Goal: Task Accomplishment & Management: Manage account settings

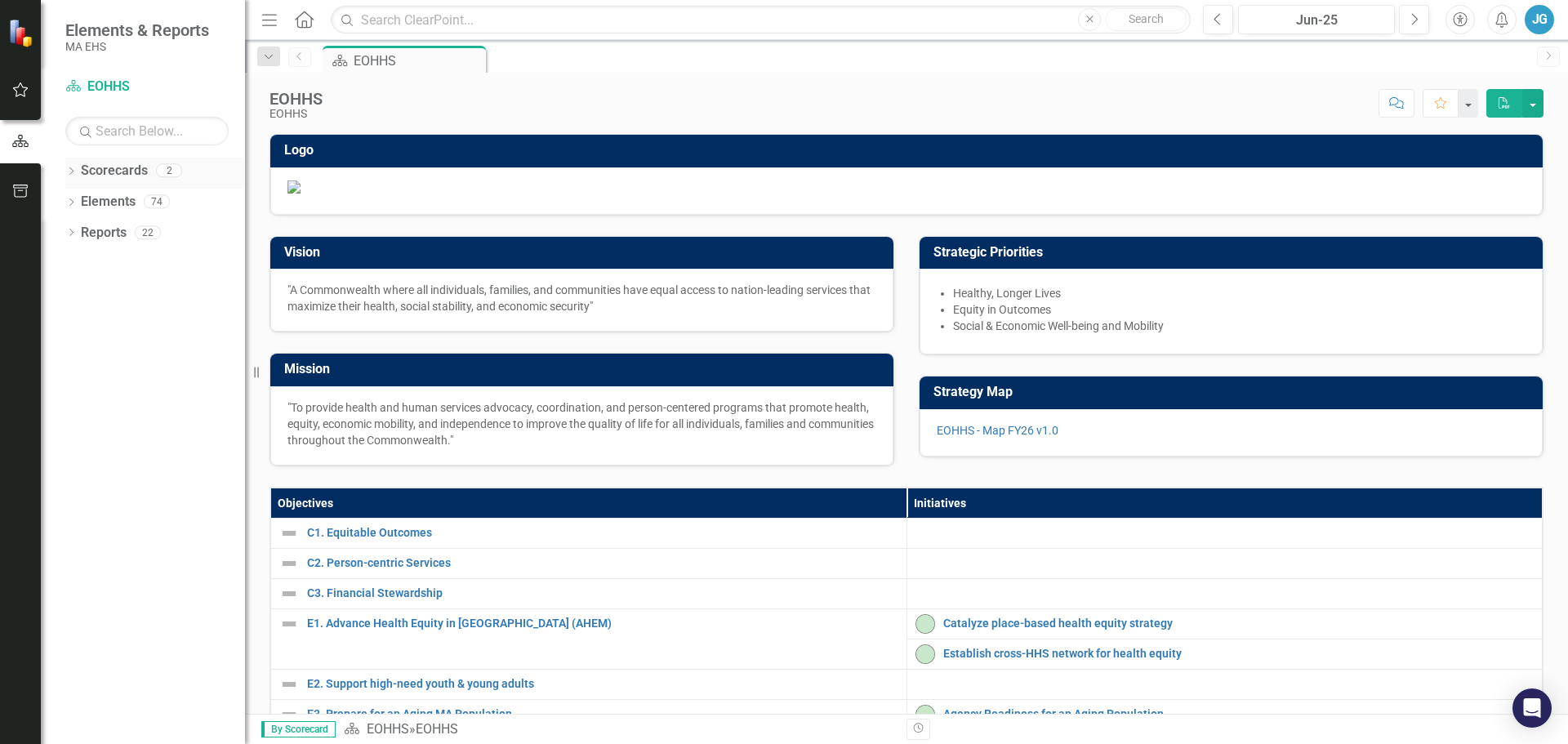
click at [75, 173] on icon "Dropdown" at bounding box center [71, 172] width 12 height 9
click at [79, 199] on icon "Dropdown" at bounding box center [80, 201] width 13 height 10
click at [112, 234] on link "MassHealth" at bounding box center [175, 232] width 139 height 18
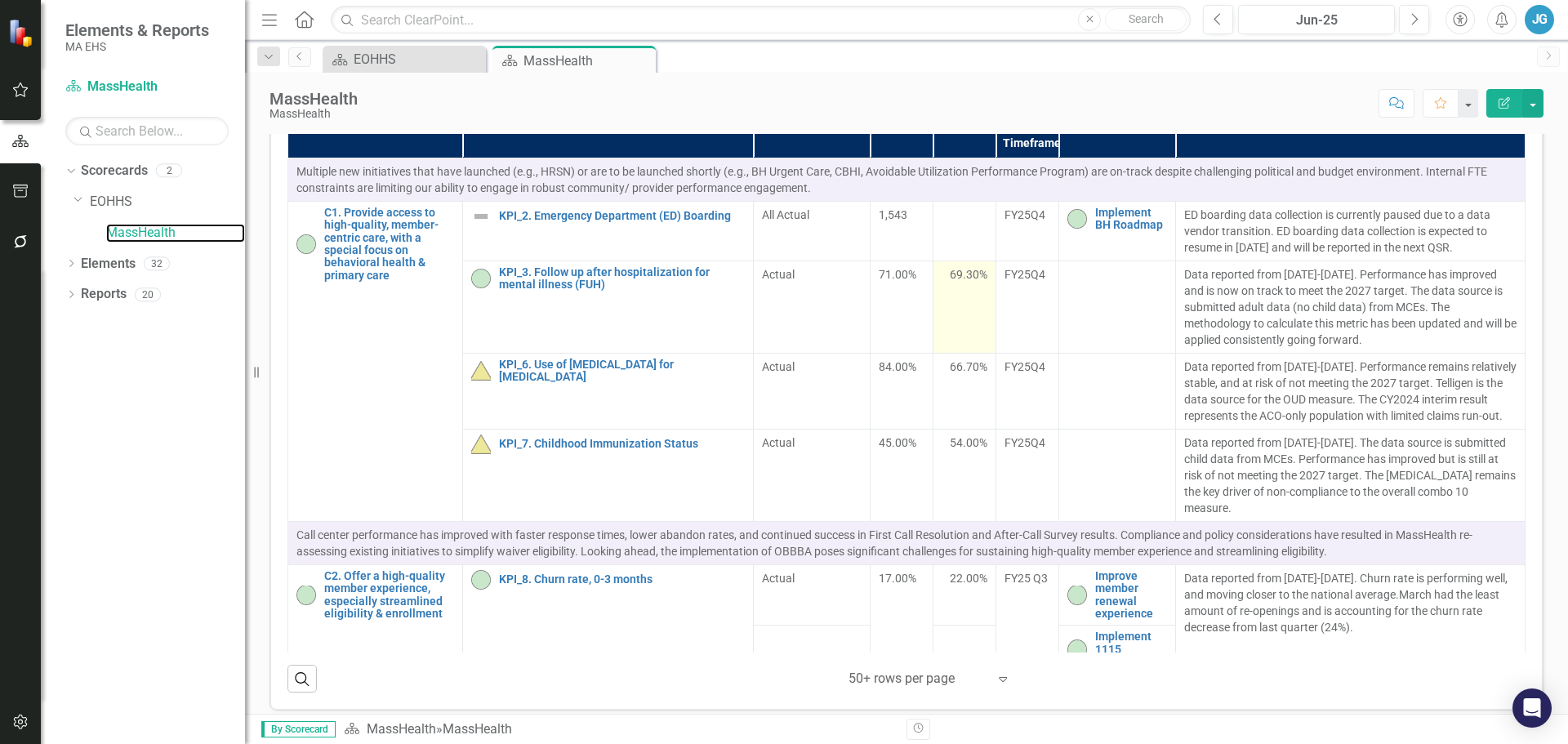
scroll to position [82, 0]
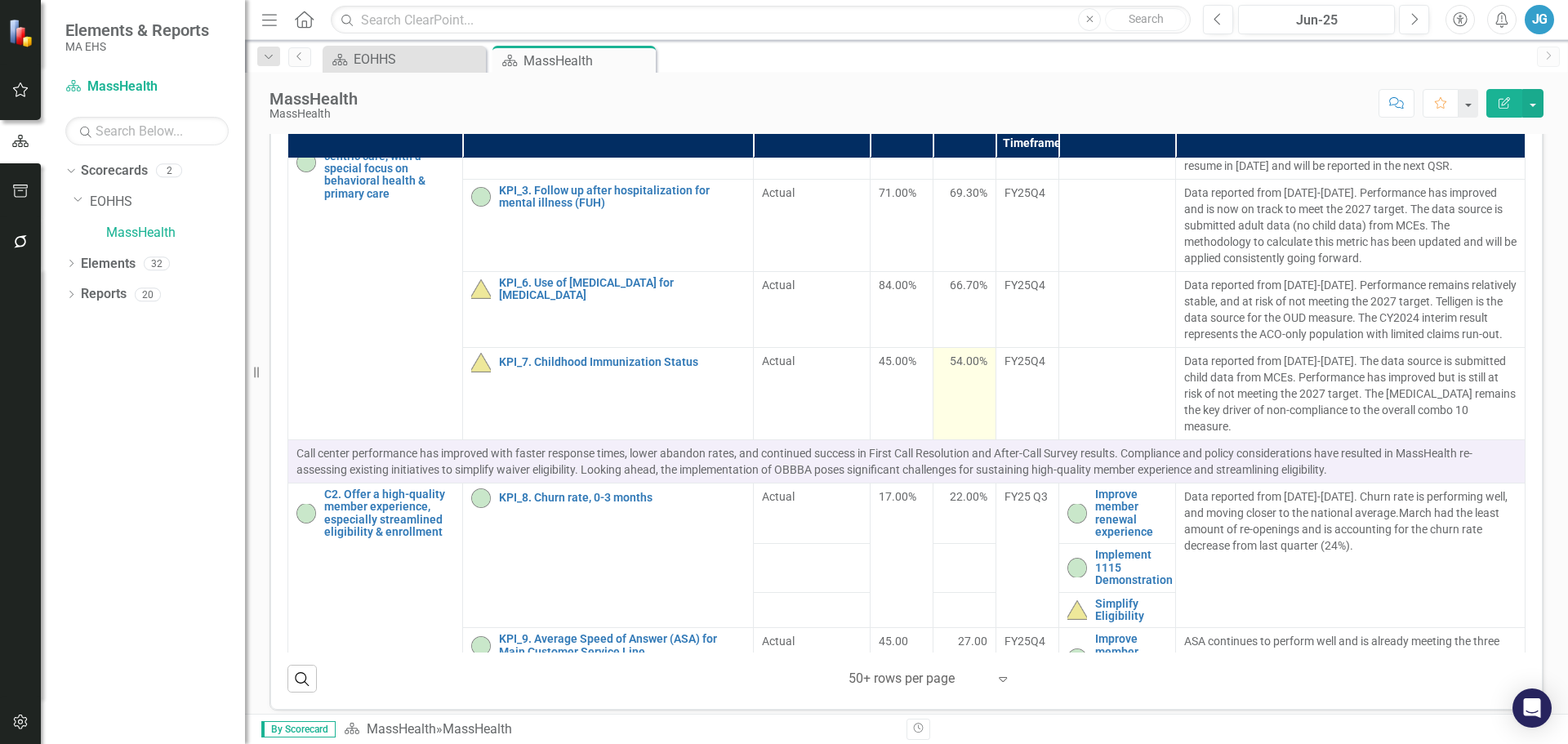
click at [942, 369] on div "54.00%" at bounding box center [964, 360] width 46 height 17
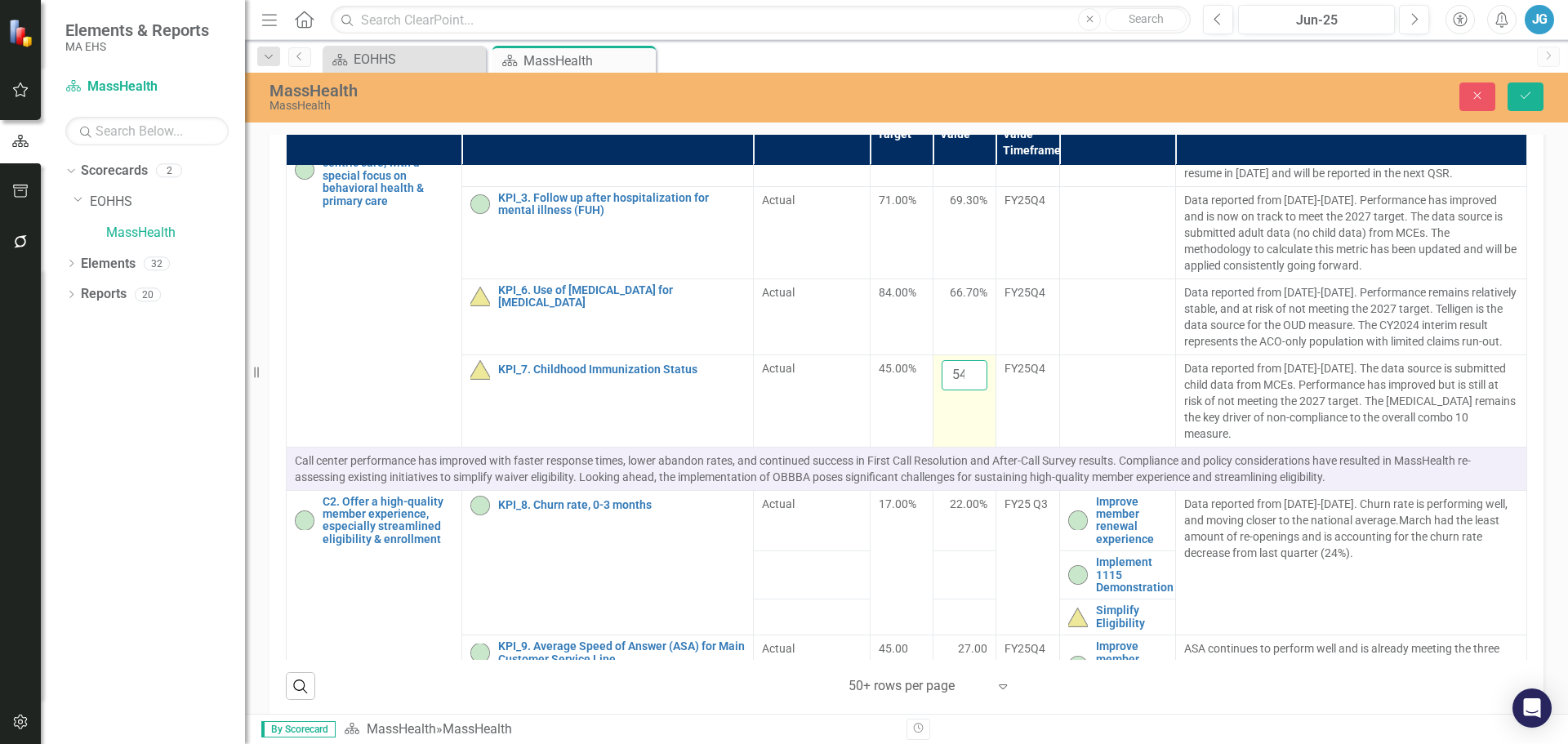
click at [943, 390] on input "54" at bounding box center [964, 375] width 46 height 30
click at [944, 390] on input "54" at bounding box center [964, 375] width 46 height 30
type input "45.3"
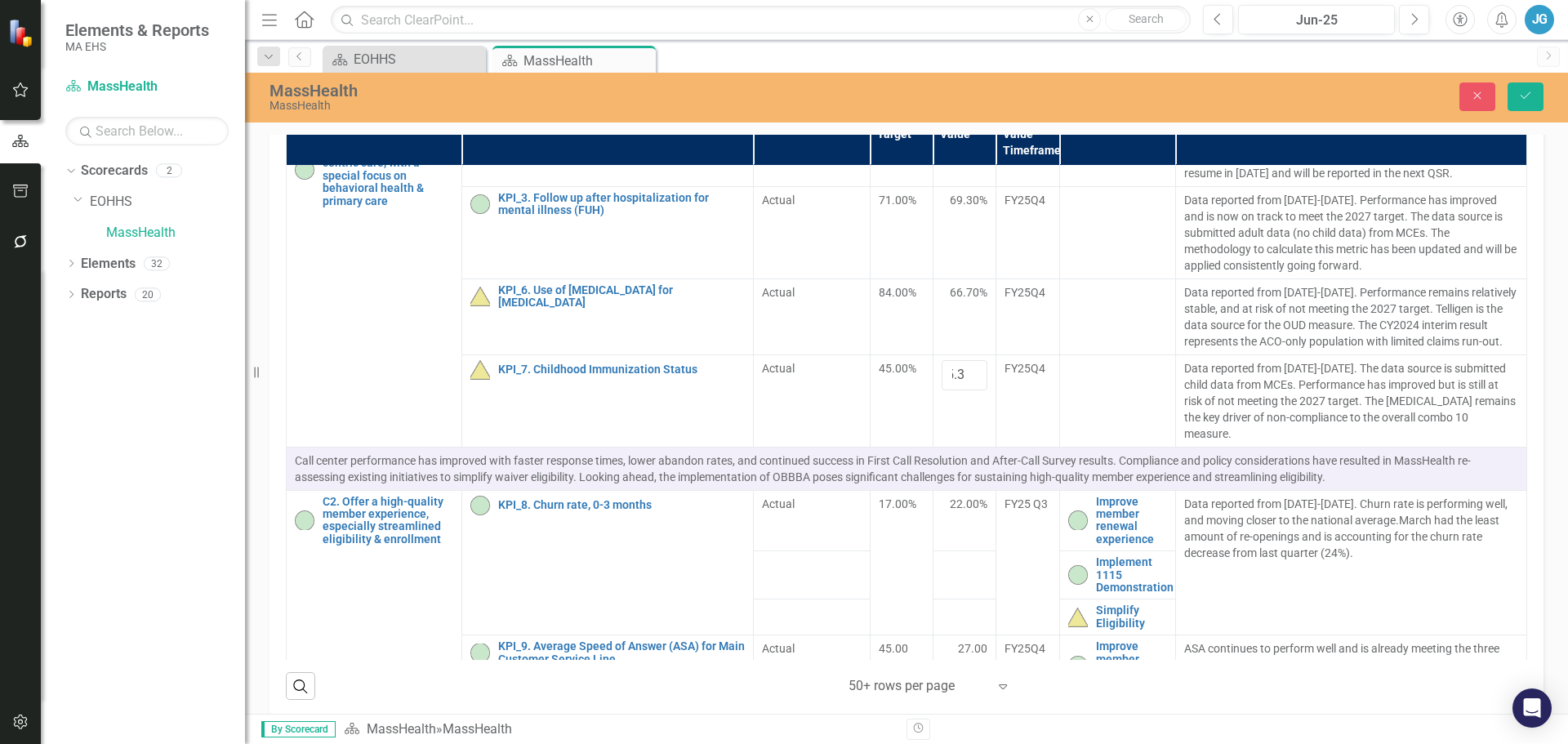
scroll to position [0, 0]
click at [879, 375] on span "45.00%" at bounding box center [897, 368] width 38 height 13
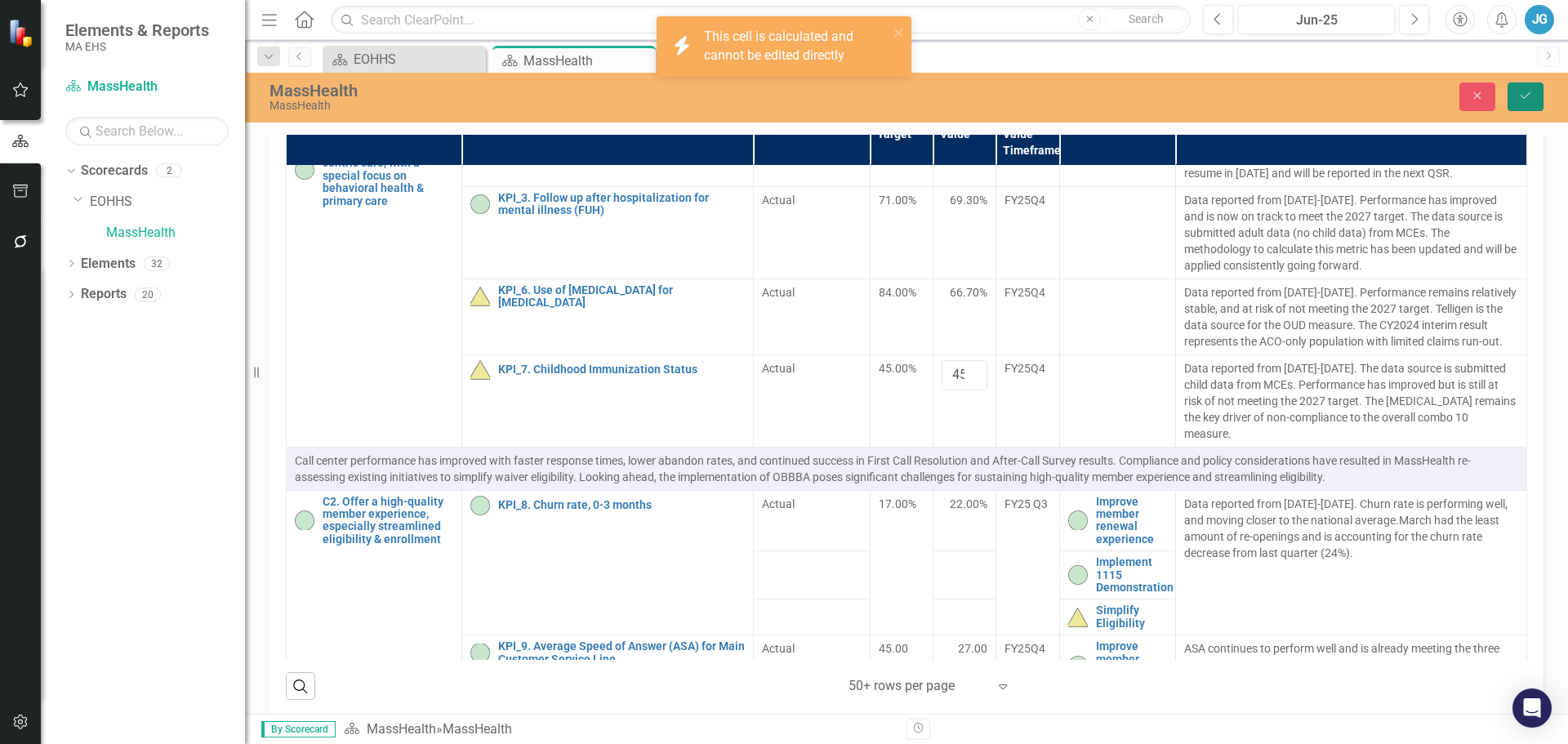
click at [1517, 94] on button "Save" at bounding box center [1525, 96] width 36 height 28
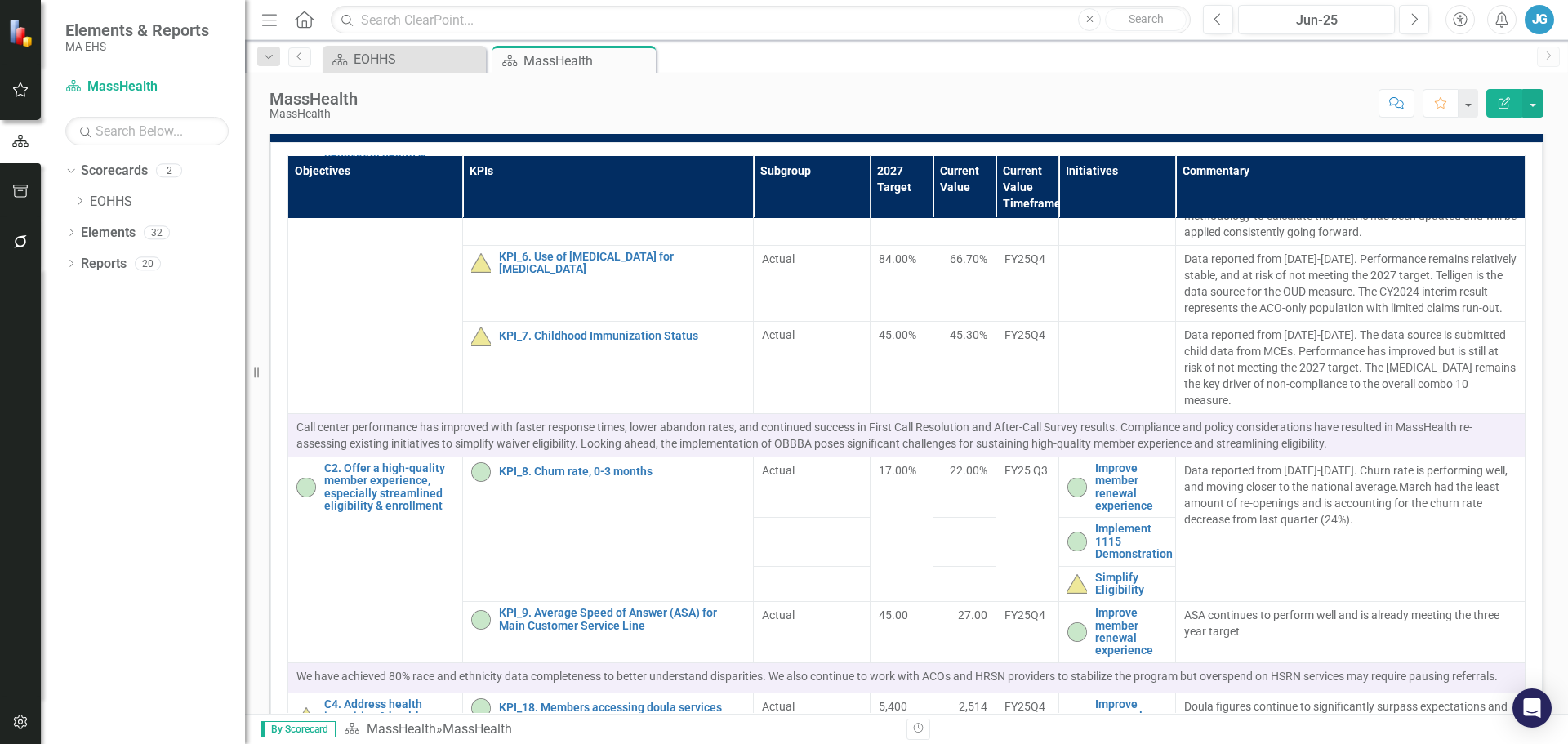
scroll to position [169, 0]
click at [881, 413] on td "45.00%" at bounding box center [901, 366] width 63 height 92
click at [879, 341] on span "45.00%" at bounding box center [897, 333] width 38 height 13
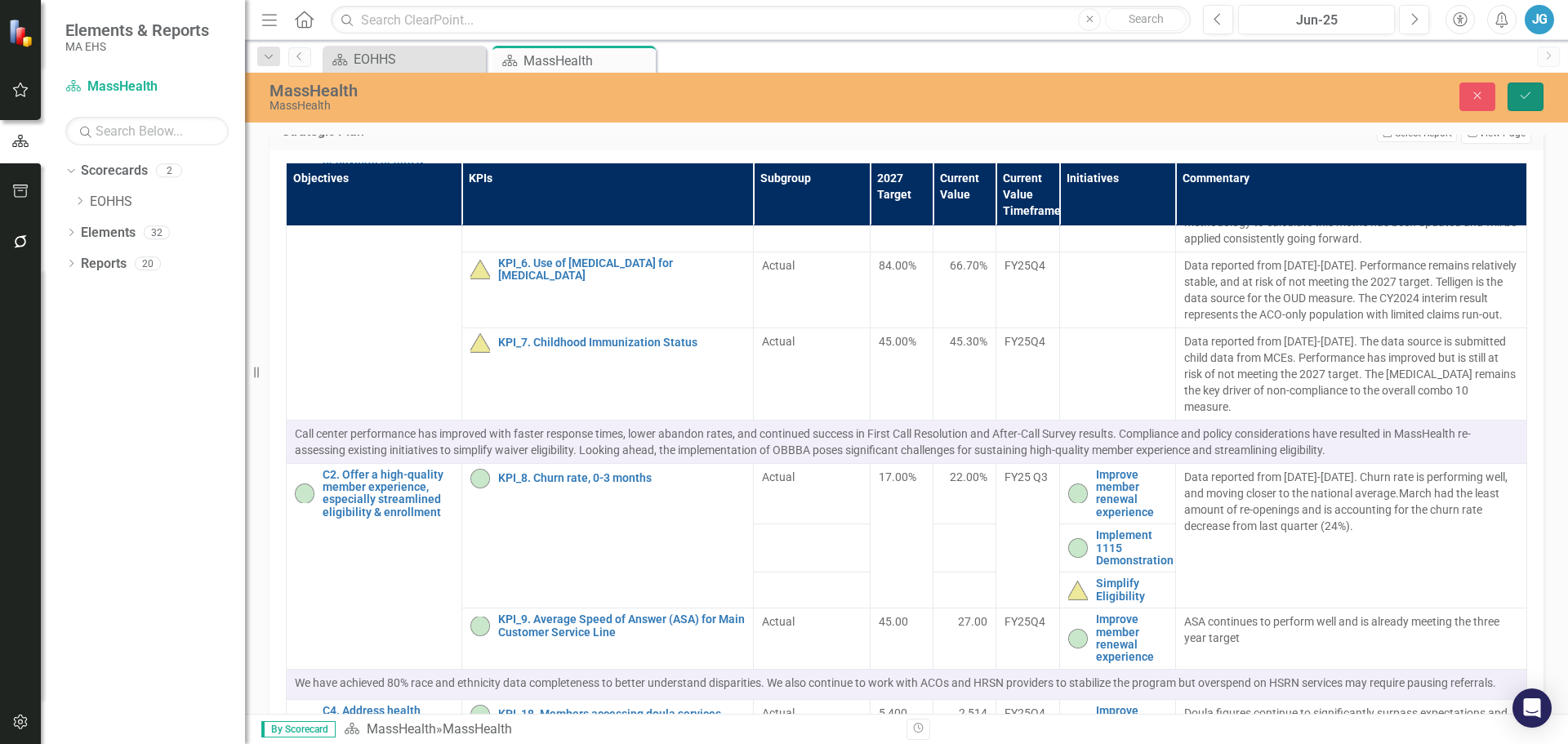
click at [1515, 100] on button "Save" at bounding box center [1525, 96] width 36 height 28
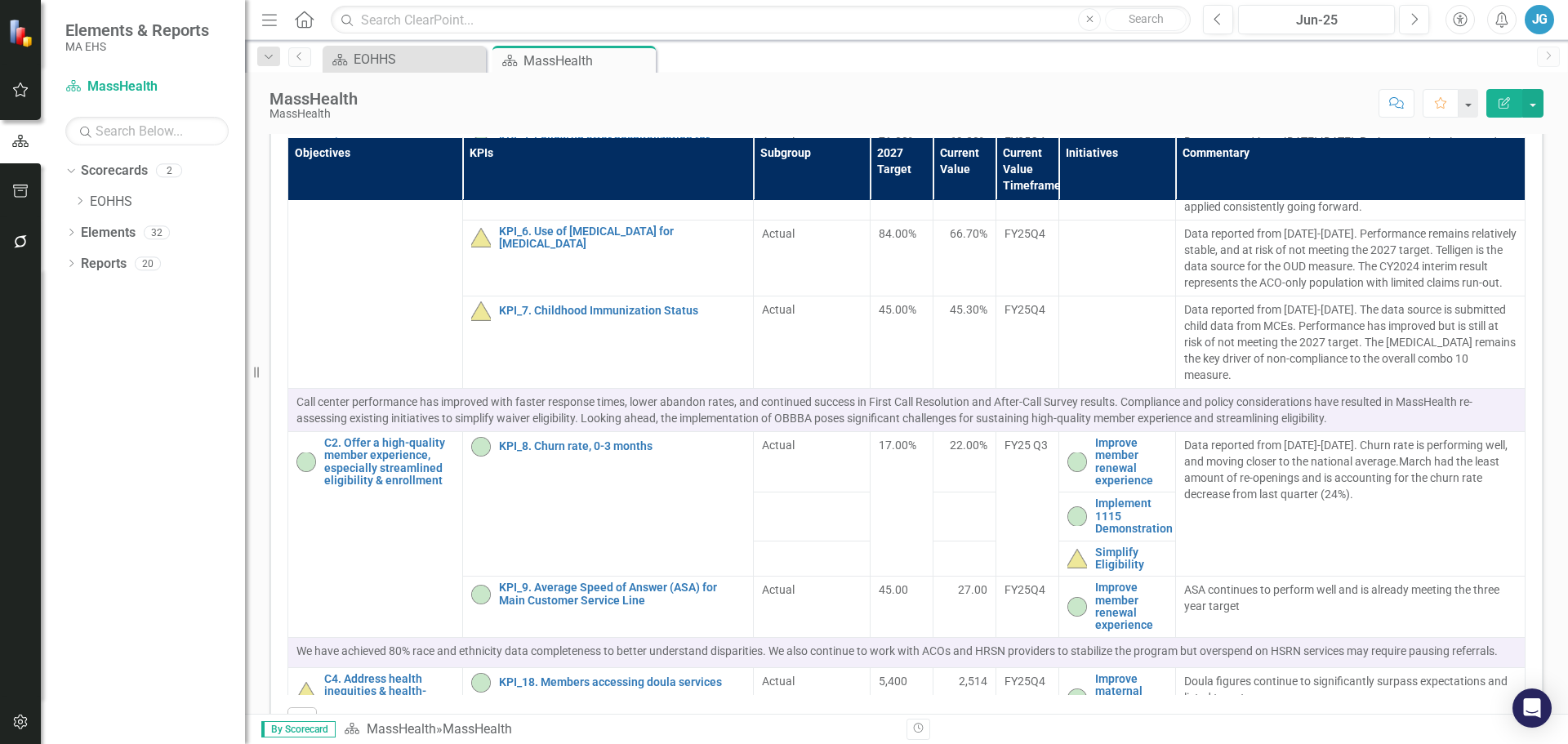
scroll to position [175, 0]
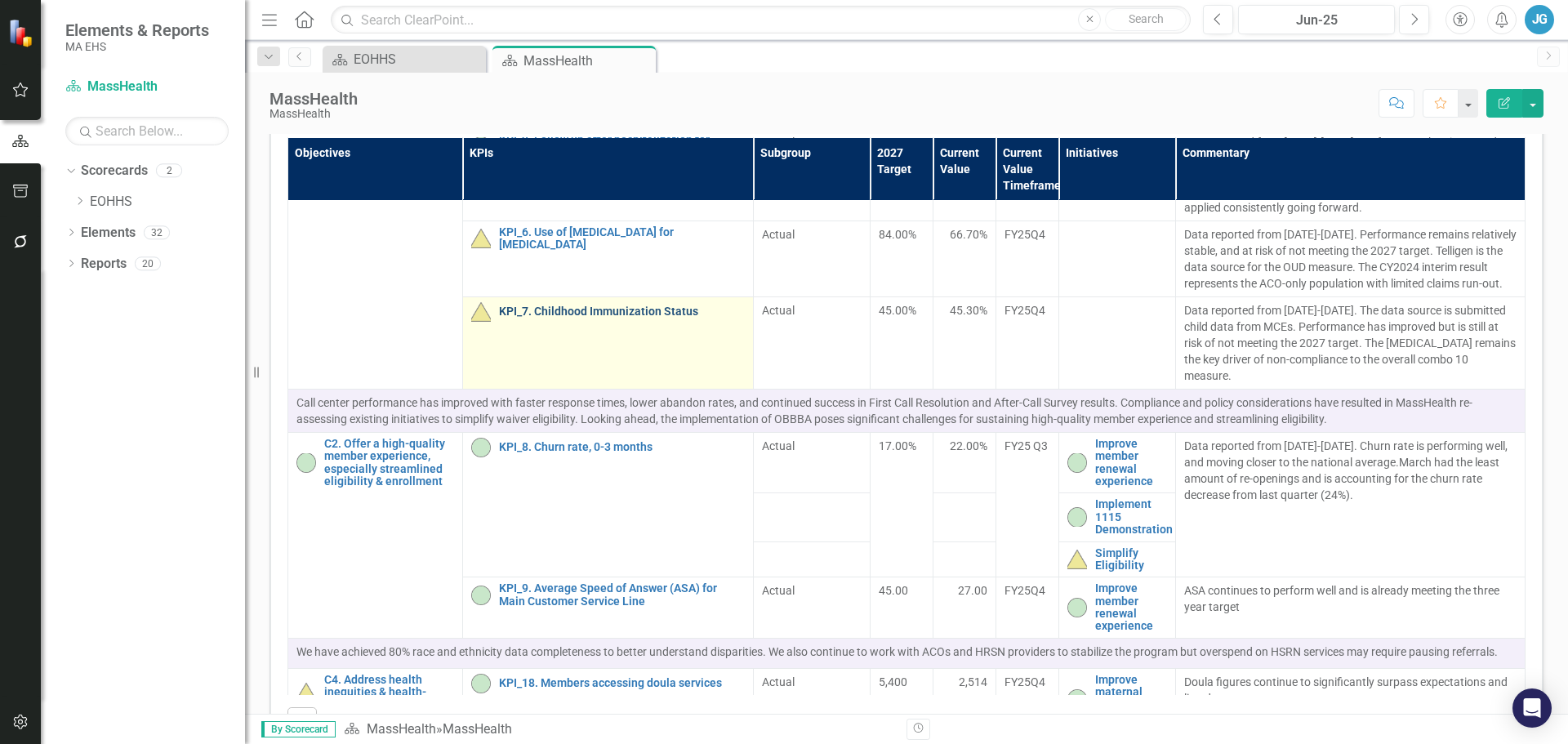
click at [588, 318] on link "KPI_7. Childhood Immunization Status" at bounding box center [621, 312] width 246 height 13
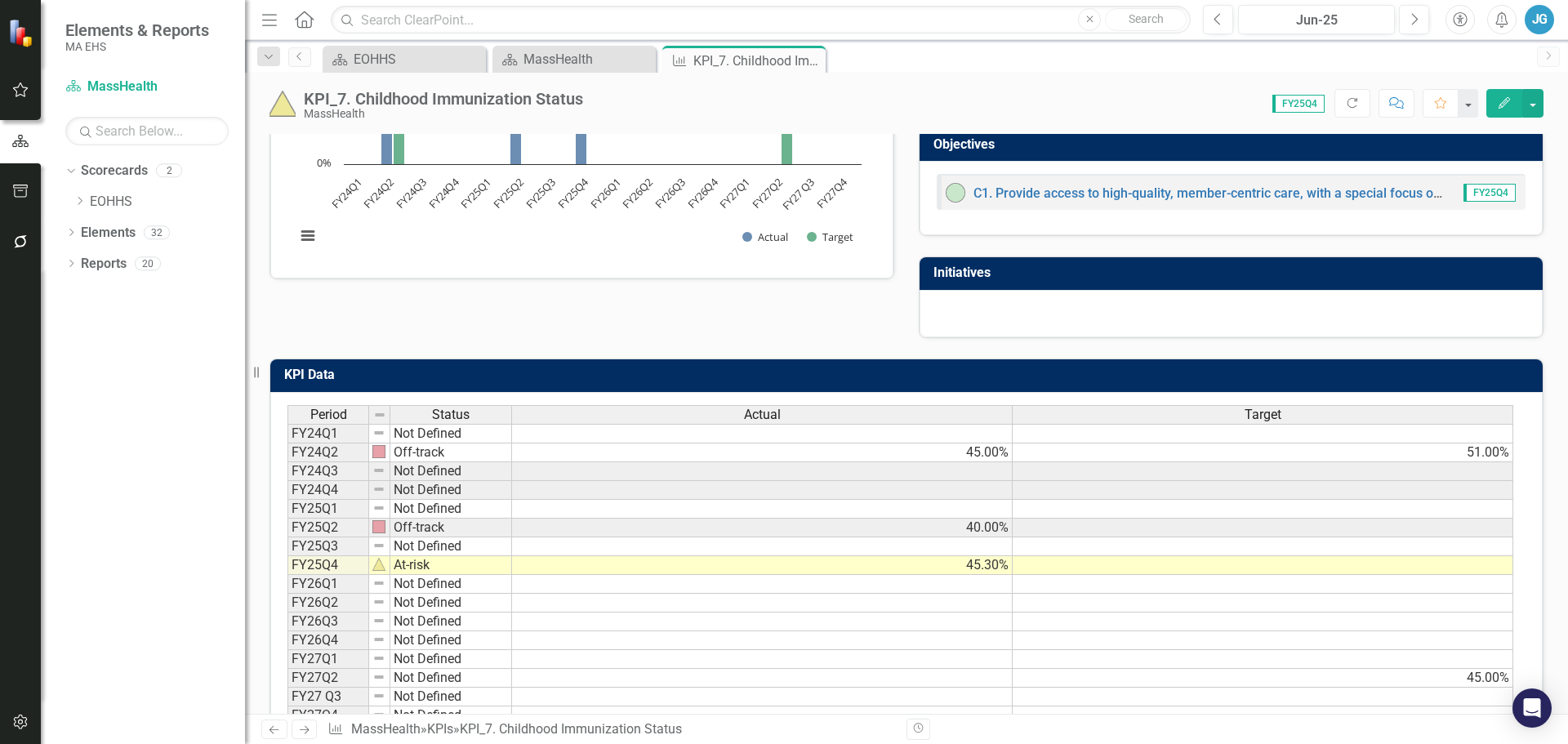
scroll to position [367, 0]
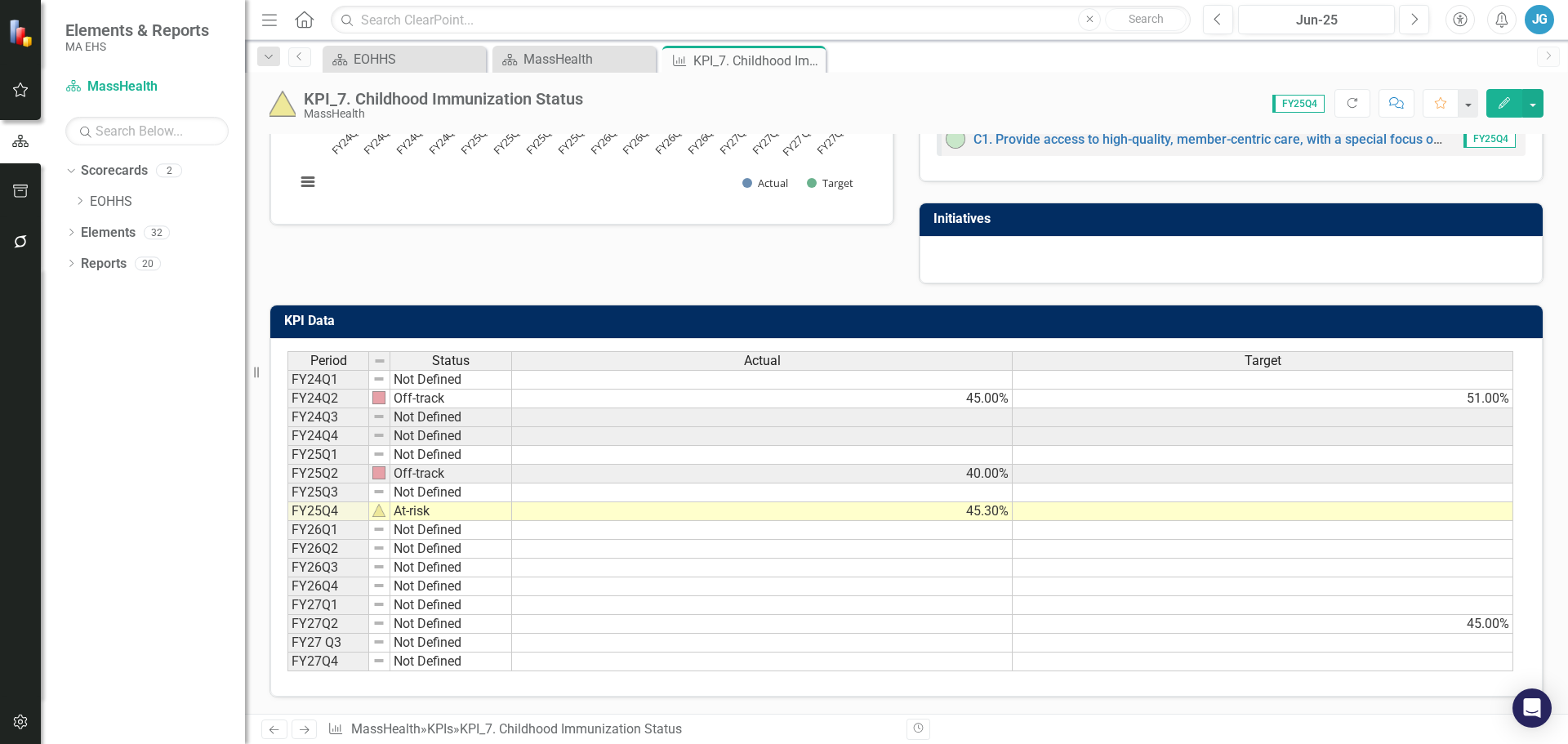
click at [1395, 626] on td "45.00%" at bounding box center [1263, 624] width 501 height 18
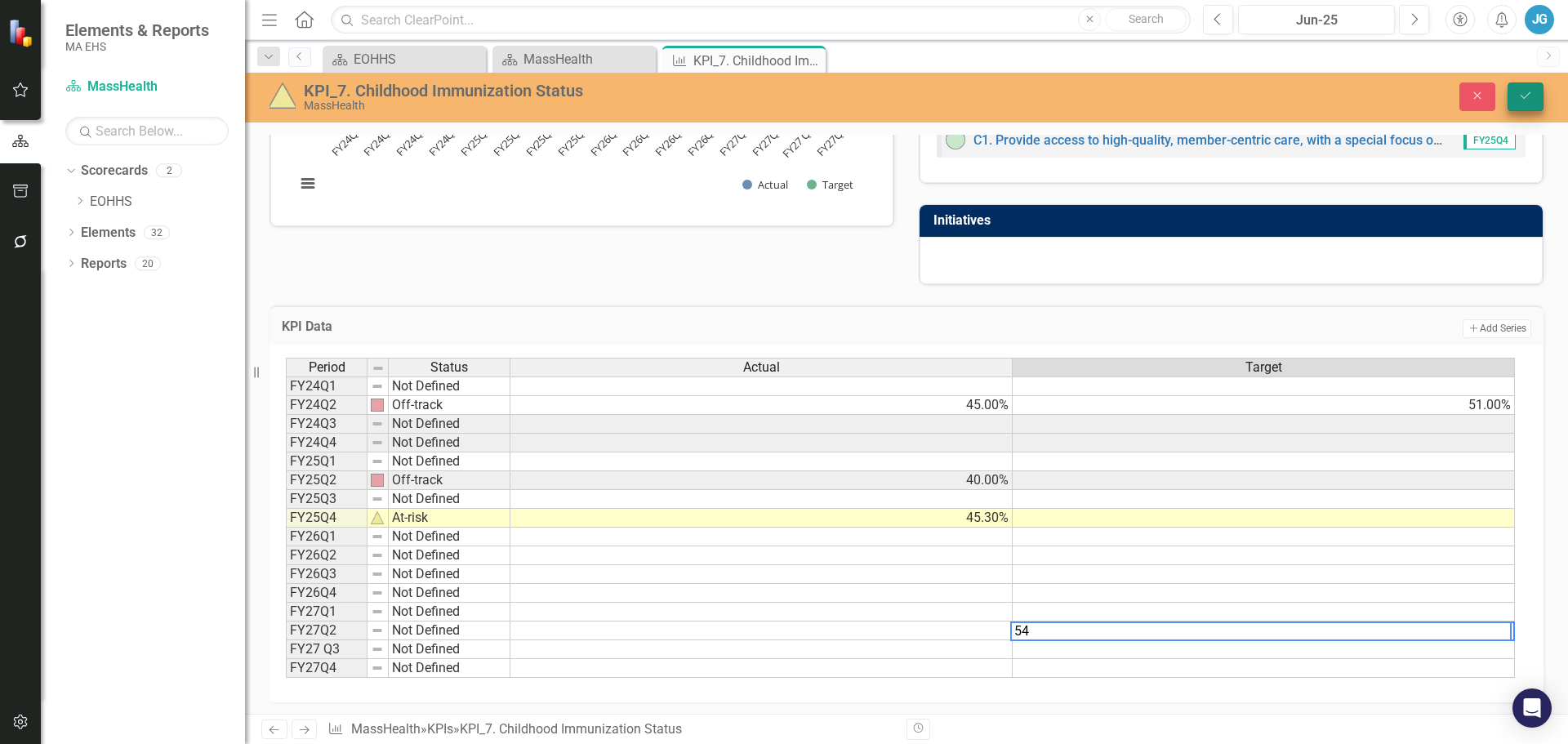
type textarea "54"
click at [1529, 85] on button "Save" at bounding box center [1525, 96] width 36 height 28
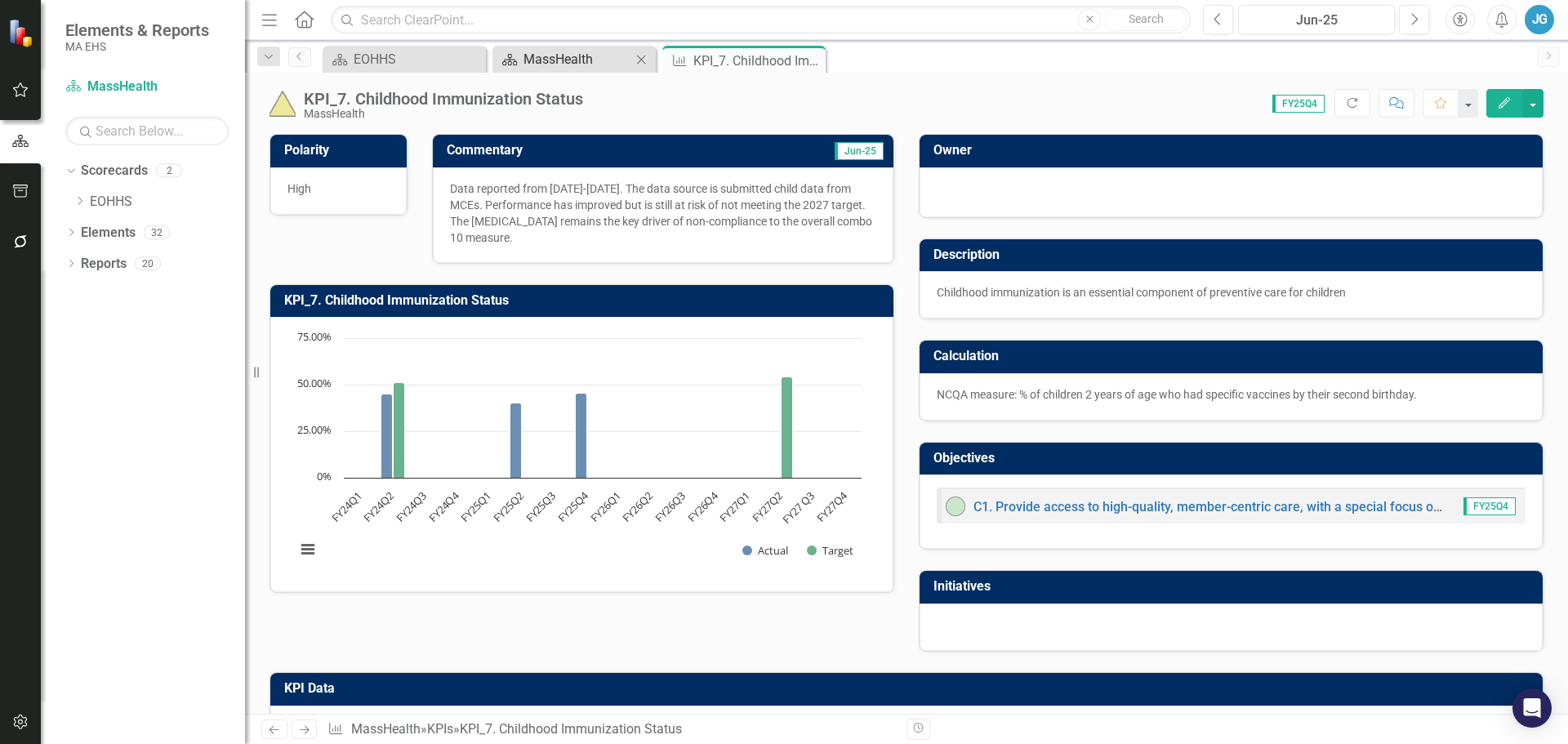
click at [595, 52] on div "MassHealth" at bounding box center [577, 58] width 108 height 20
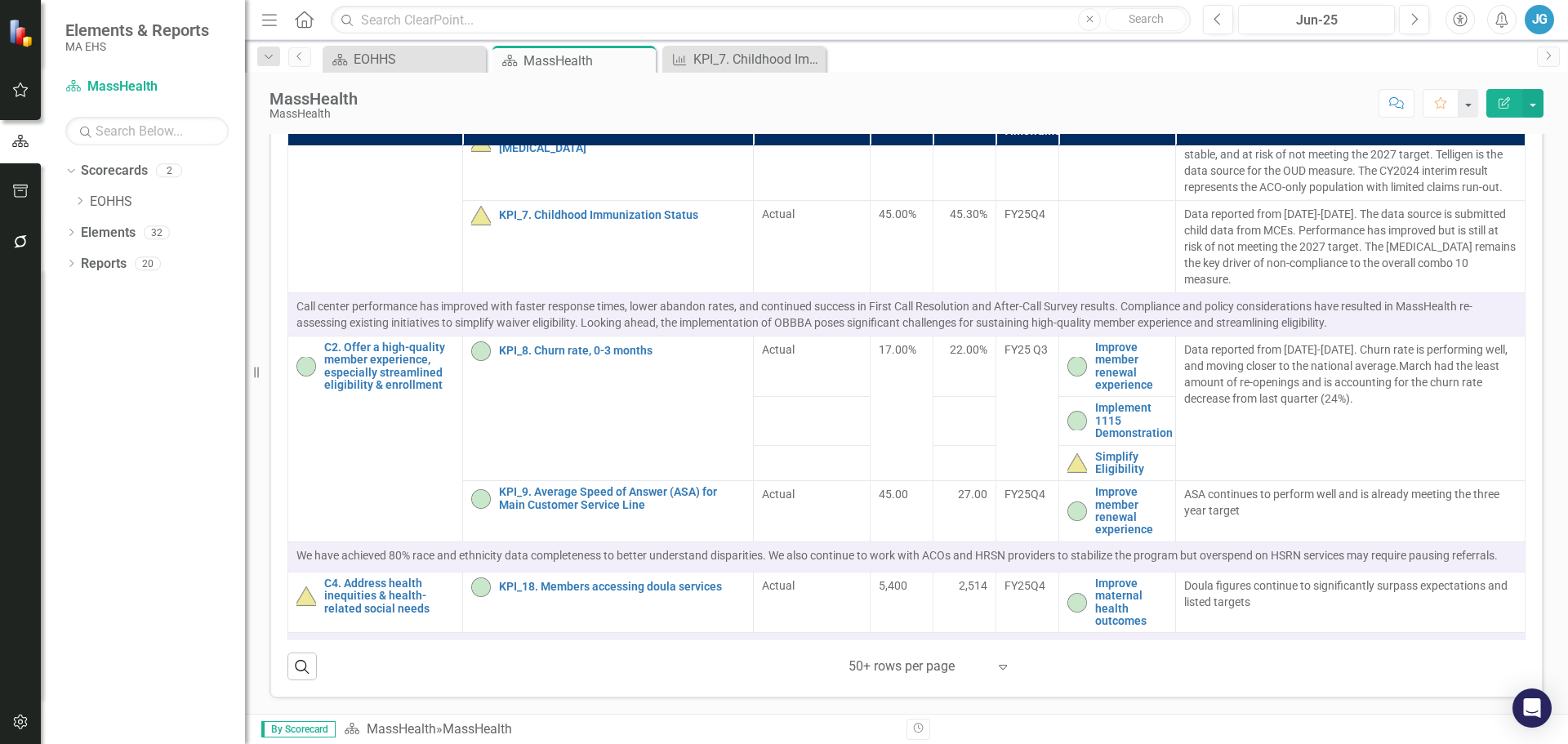
scroll to position [218, 0]
